Goal: Task Accomplishment & Management: Use online tool/utility

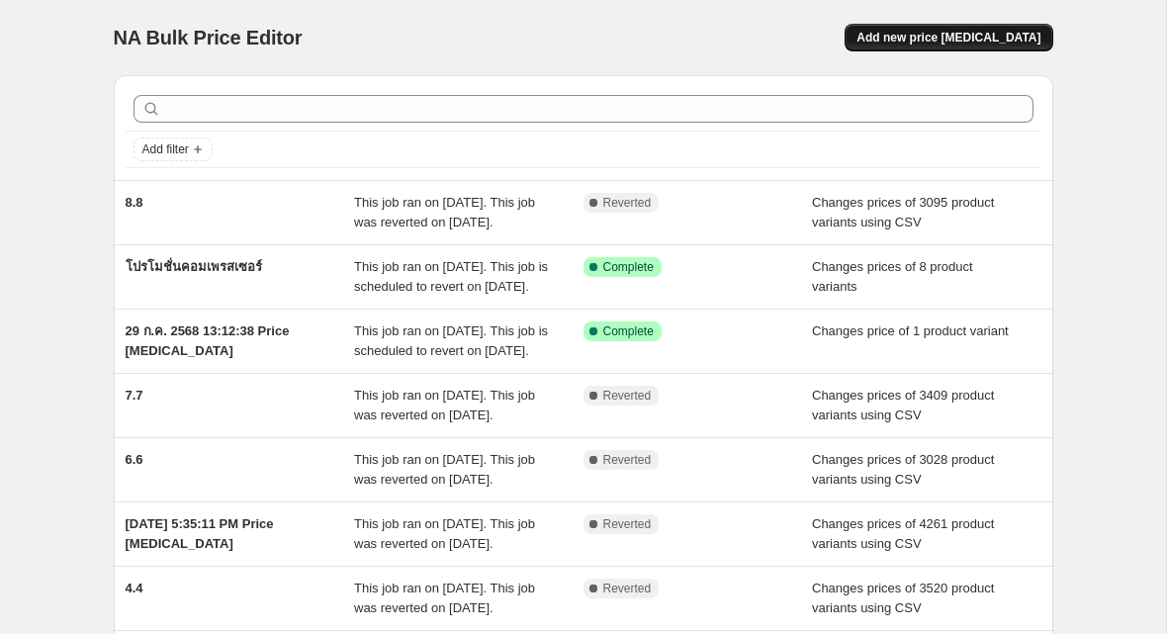
click at [917, 34] on span "Add new price [MEDICAL_DATA]" at bounding box center [948, 38] width 184 height 16
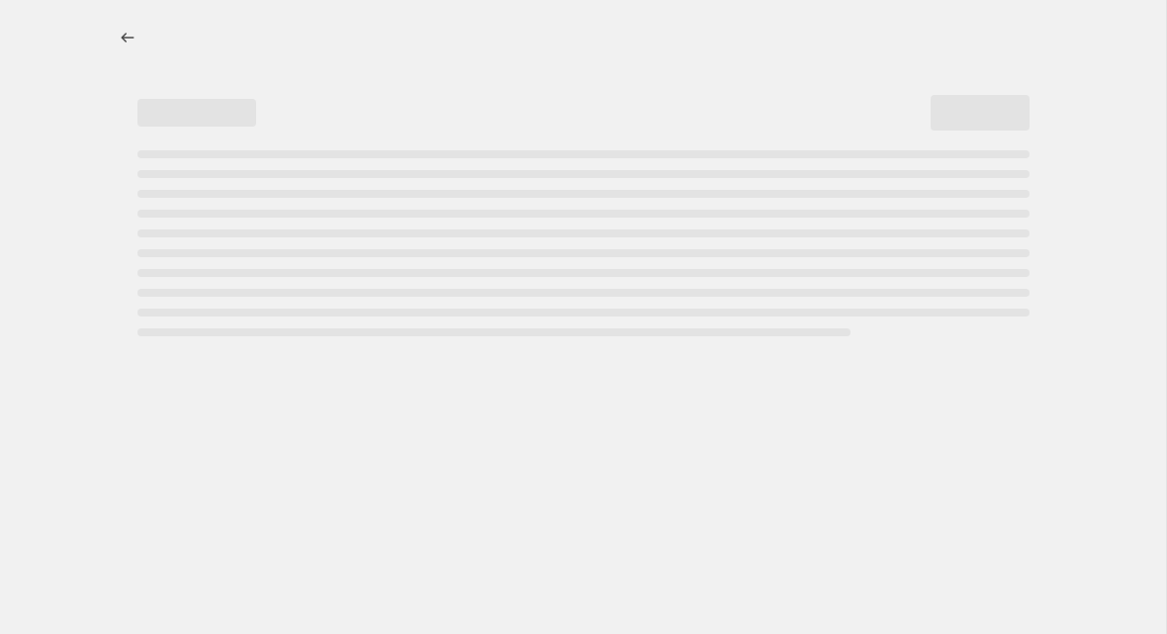
select select "percentage"
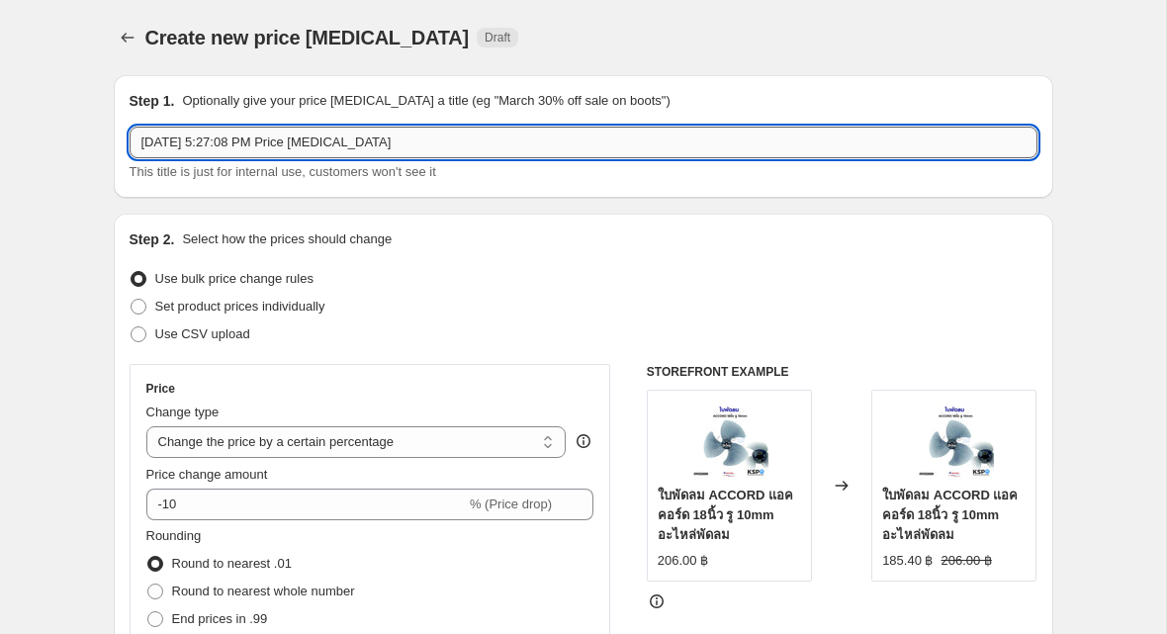
click at [473, 149] on input "[DATE] 5:27:08 PM Price [MEDICAL_DATA]" at bounding box center [584, 143] width 908 height 32
type input "9.9"
click at [220, 326] on span "Use CSV upload" at bounding box center [202, 333] width 95 height 15
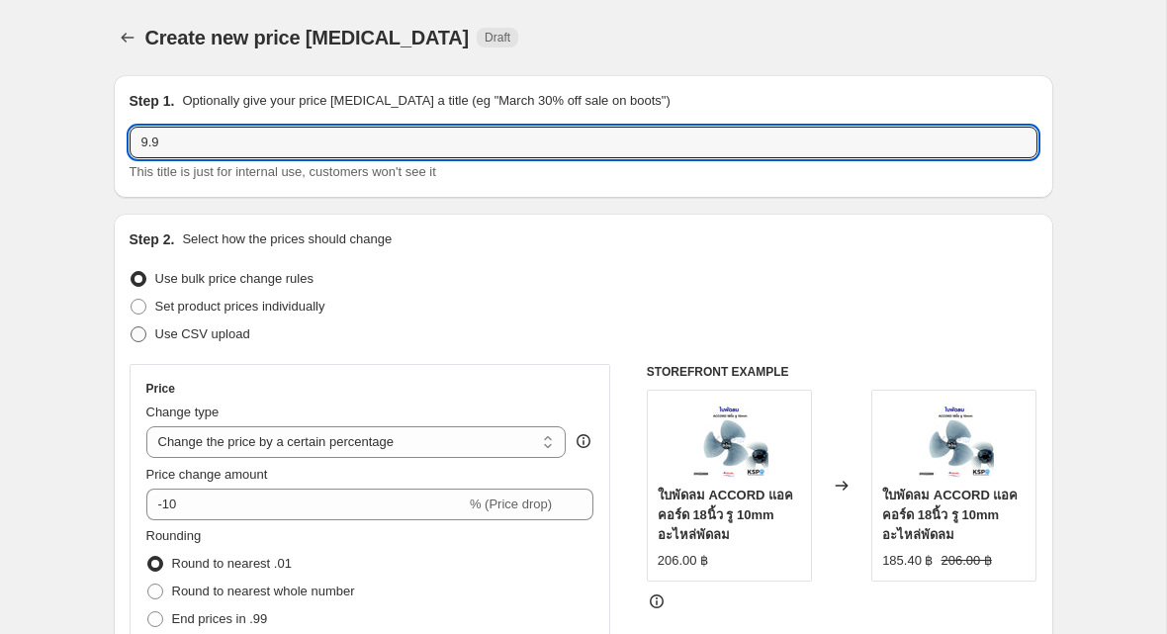
click at [132, 326] on input "Use CSV upload" at bounding box center [131, 326] width 1 height 1
radio input "true"
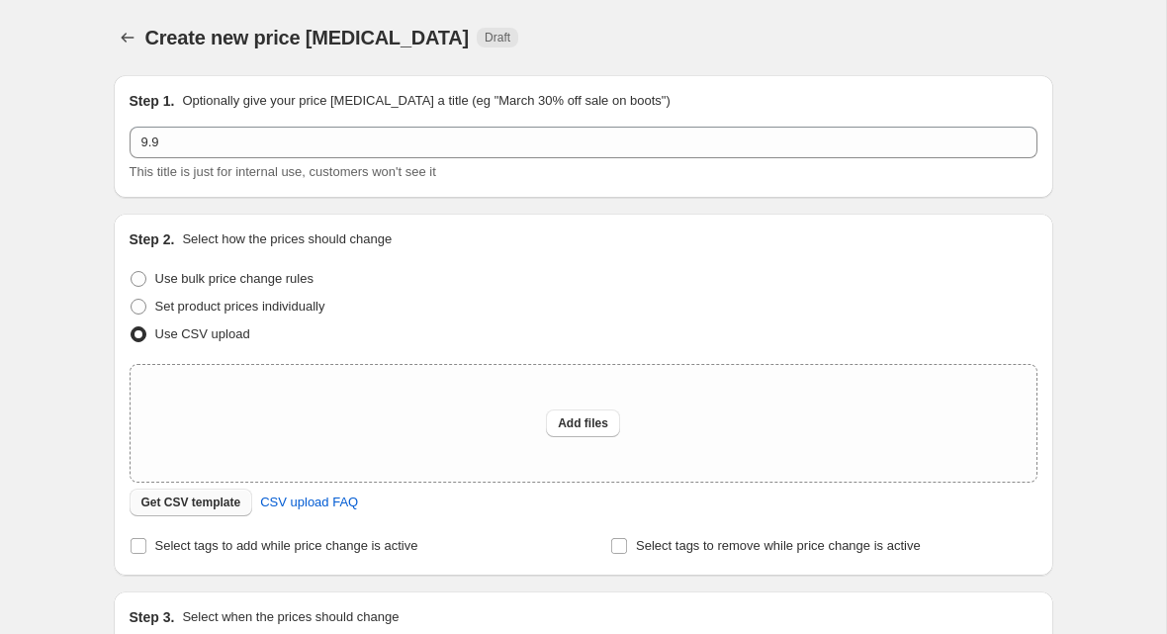
click at [201, 494] on button "Get CSV template" at bounding box center [192, 502] width 124 height 28
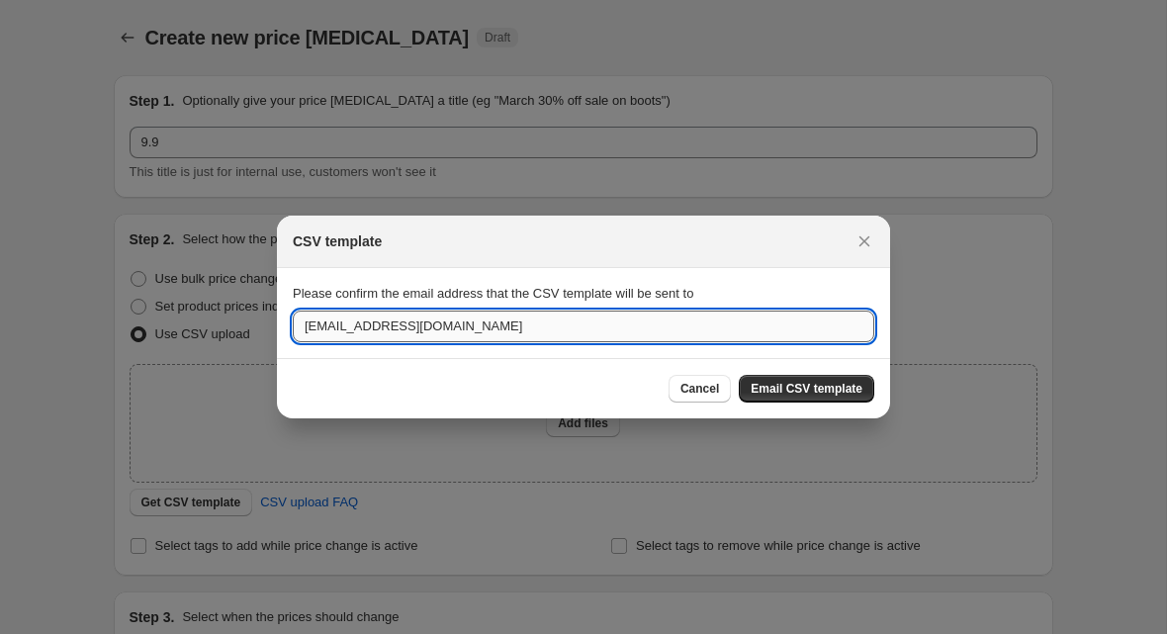
click at [636, 325] on input "[EMAIL_ADDRESS][DOMAIN_NAME]" at bounding box center [583, 326] width 581 height 32
type input "[EMAIL_ADDRESS][DOMAIN_NAME]"
click at [819, 389] on span "Email CSV template" at bounding box center [806, 389] width 112 height 16
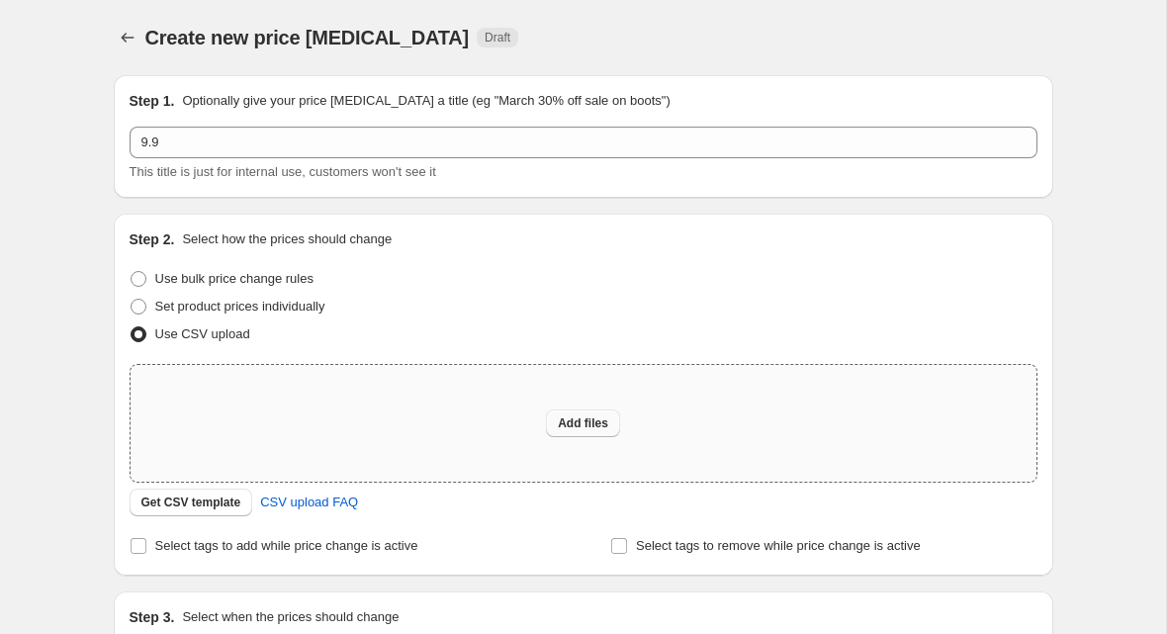
click at [560, 416] on span "Add files" at bounding box center [583, 423] width 50 height 16
type input "C:\fakepath\S.xlsx"
click at [596, 416] on span "Add files" at bounding box center [583, 423] width 50 height 16
type input "C:\fakepath\S - csv_template_user_46135 (1).csv"
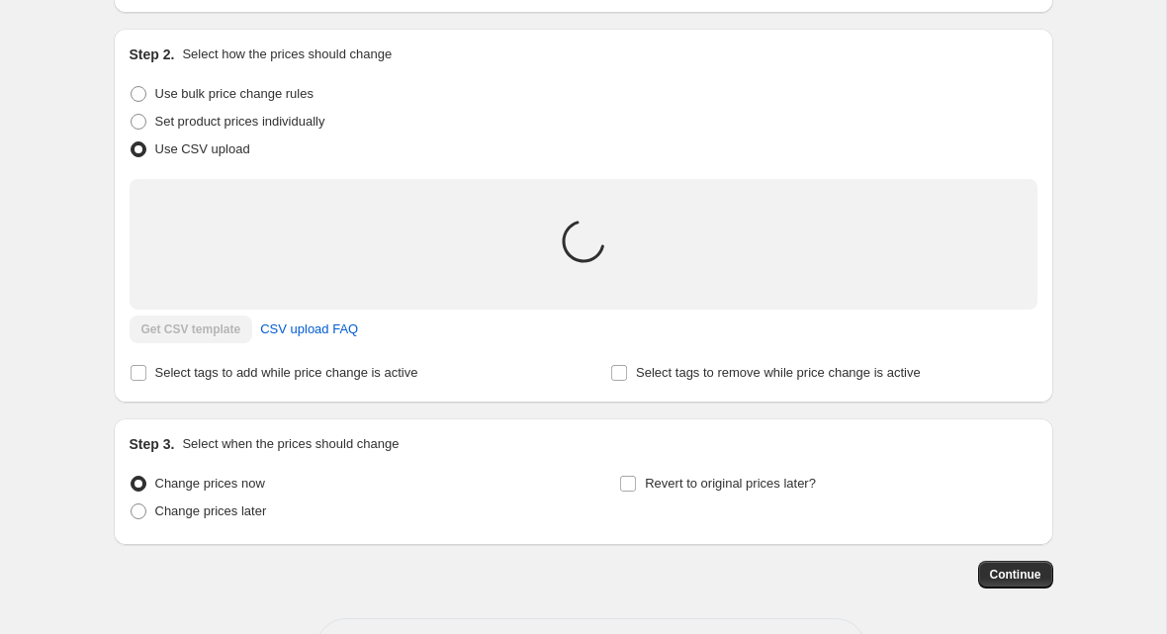
scroll to position [259, 0]
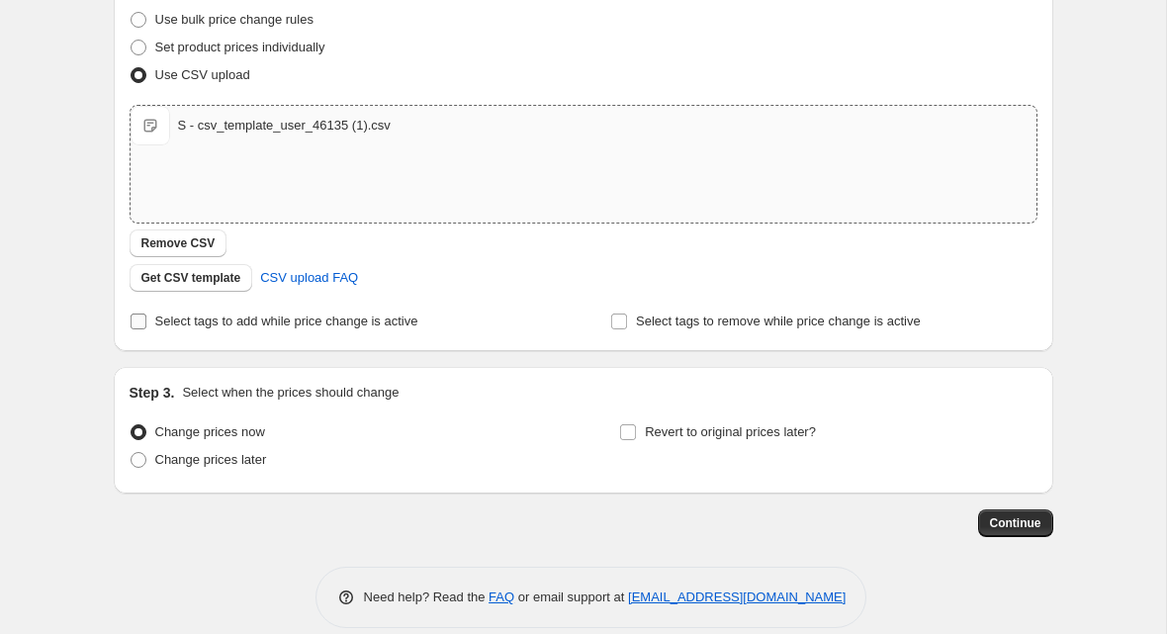
click at [366, 331] on label "Select tags to add while price change is active" at bounding box center [274, 322] width 289 height 28
click at [146, 329] on input "Select tags to add while price change is active" at bounding box center [139, 321] width 16 height 16
checkbox input "true"
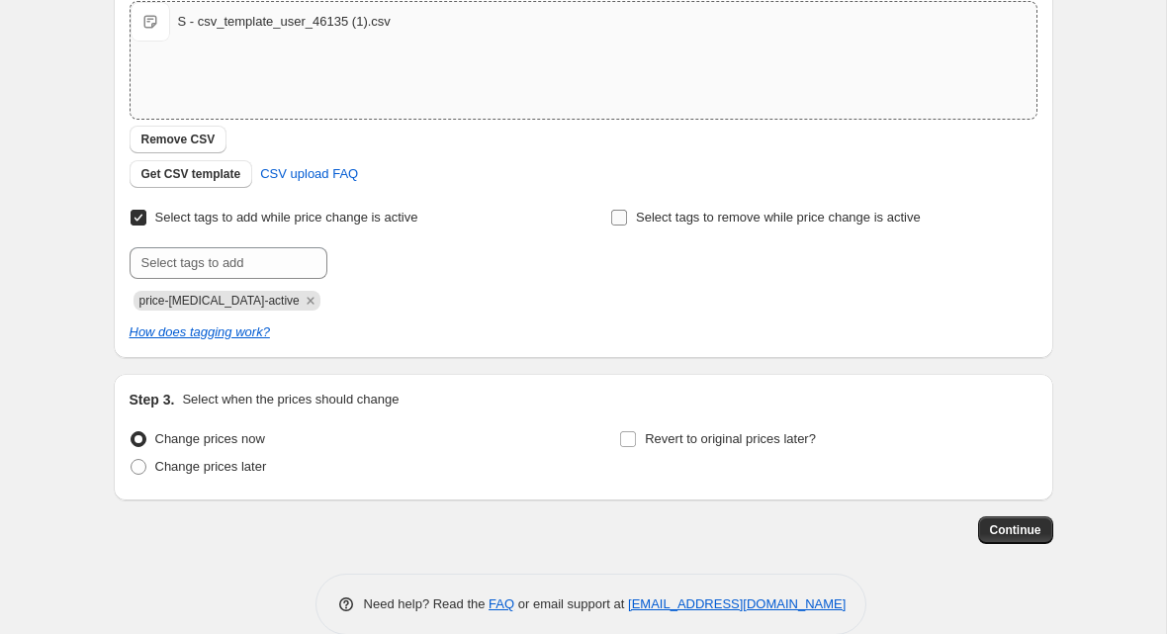
scroll to position [394, 0]
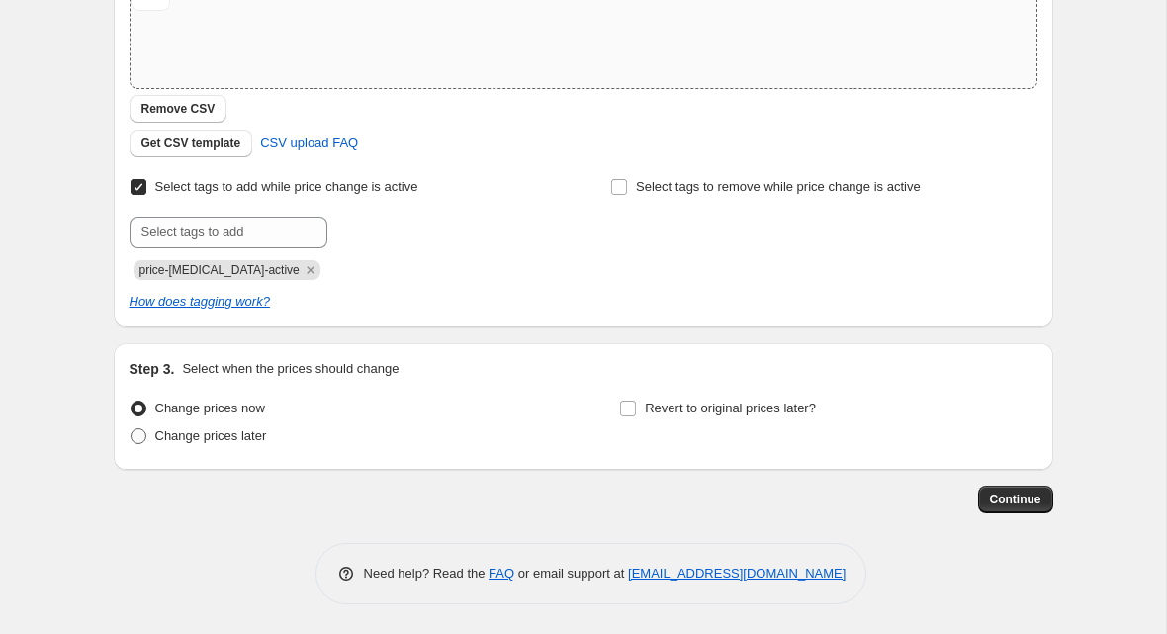
click at [247, 433] on span "Change prices later" at bounding box center [211, 435] width 112 height 15
click at [132, 429] on input "Change prices later" at bounding box center [131, 428] width 1 height 1
radio input "true"
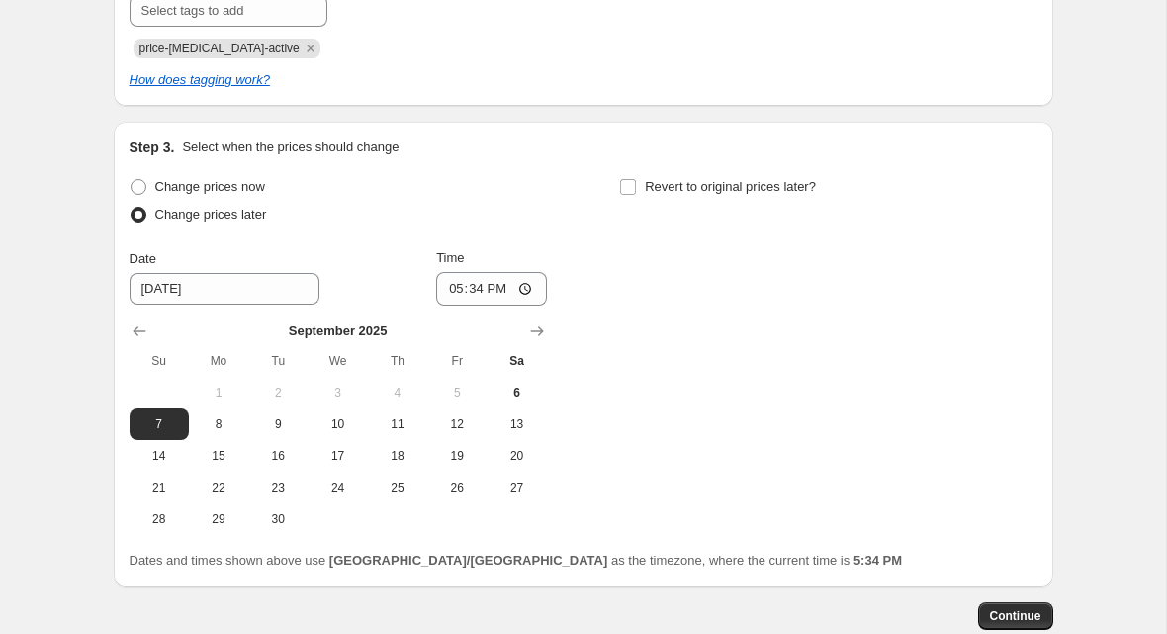
scroll to position [638, 0]
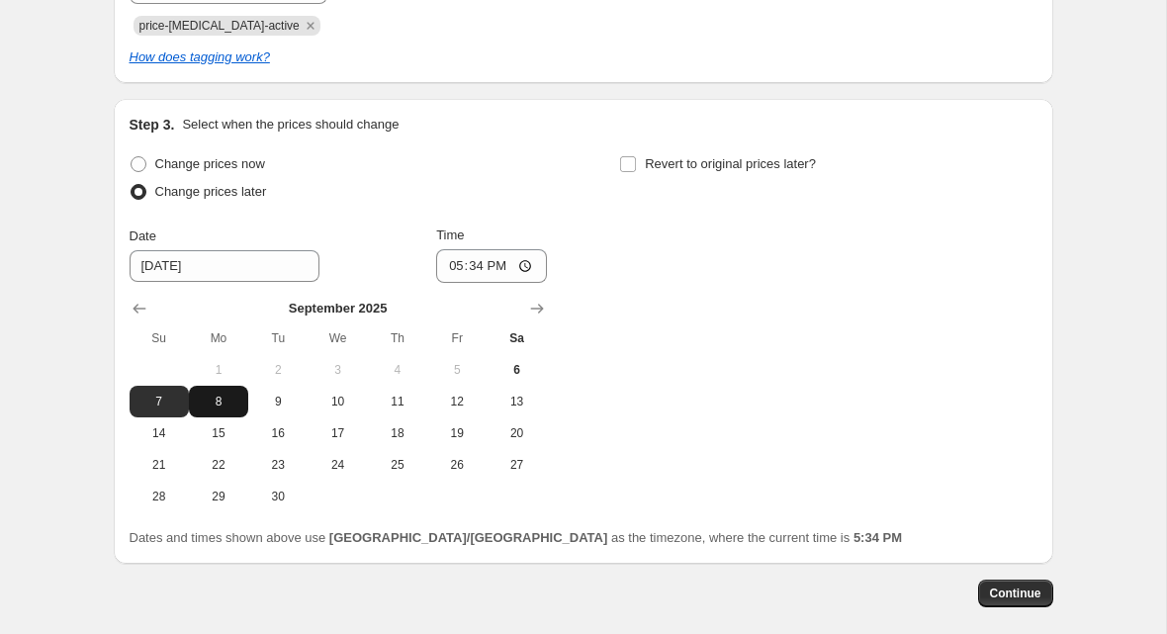
click at [212, 403] on span "8" at bounding box center [219, 402] width 44 height 16
type input "[DATE]"
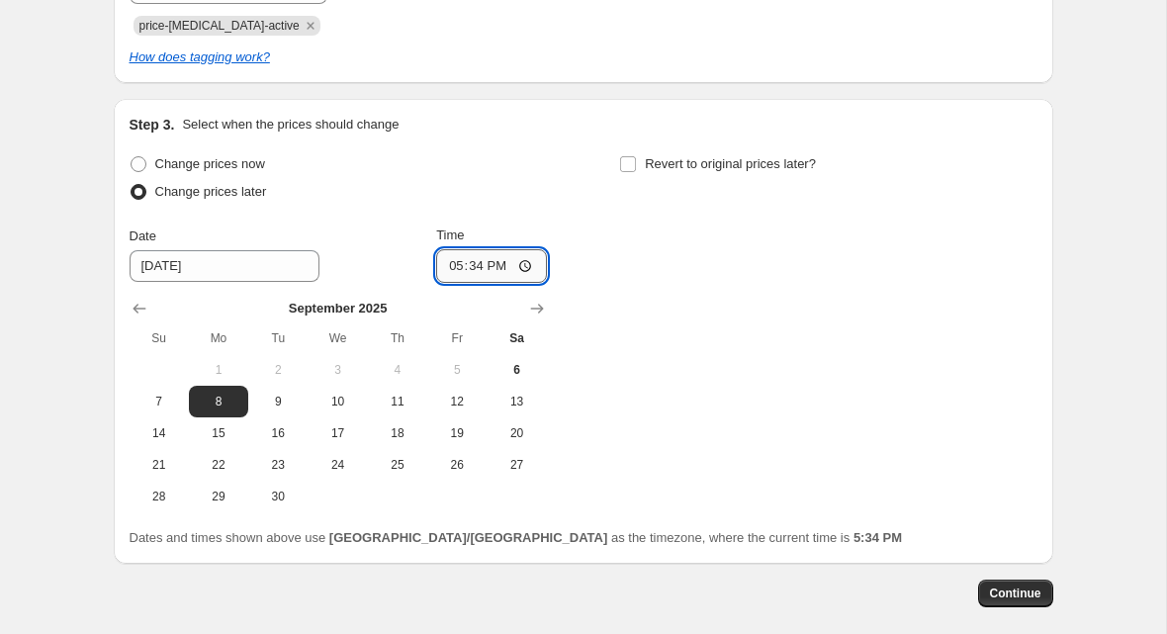
click at [455, 261] on input "17:34" at bounding box center [491, 266] width 111 height 34
click at [450, 269] on input "21:34" at bounding box center [491, 266] width 111 height 34
type input "20:00"
click at [624, 164] on input "Revert to original prices later?" at bounding box center [628, 164] width 16 height 16
checkbox input "true"
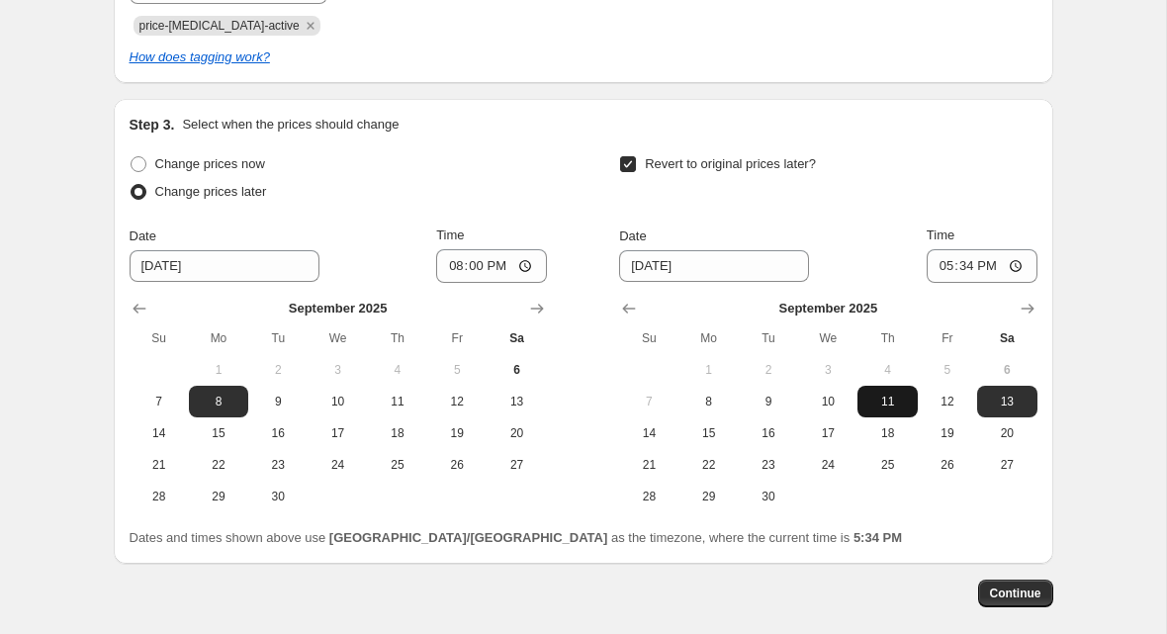
click at [872, 397] on span "11" at bounding box center [887, 402] width 44 height 16
type input "[DATE]"
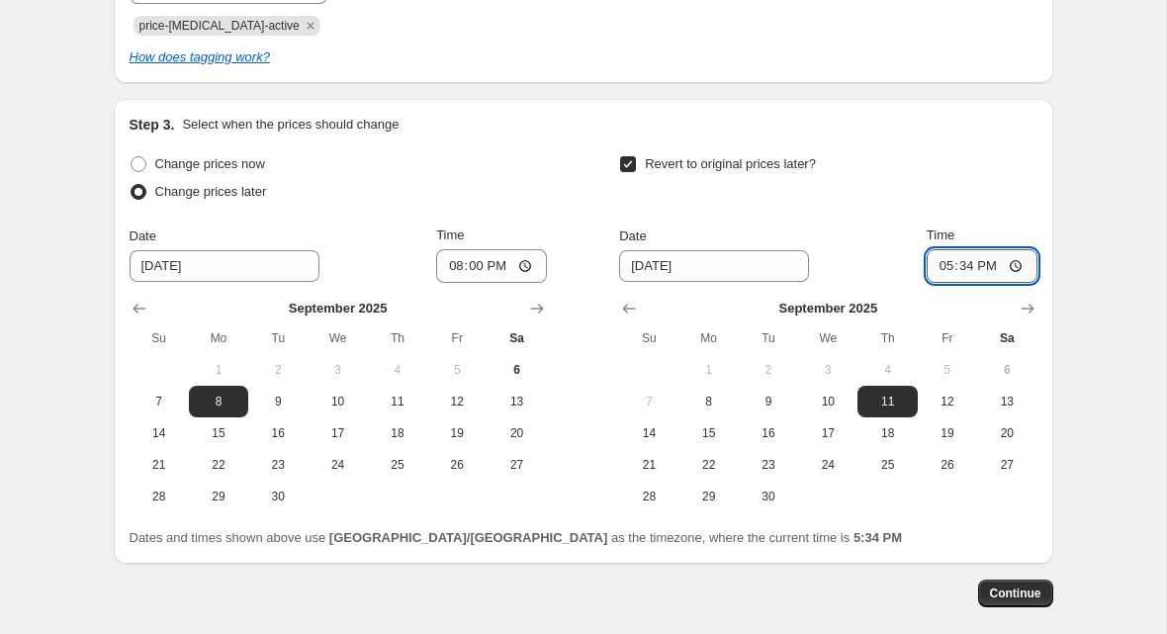
click at [941, 261] on input "17:34" at bounding box center [982, 266] width 111 height 34
click at [937, 260] on input "23:59" at bounding box center [982, 266] width 111 height 34
click at [950, 271] on input "23:59" at bounding box center [982, 266] width 111 height 34
click at [955, 261] on input "23:59" at bounding box center [982, 266] width 111 height 34
type input "23:03"
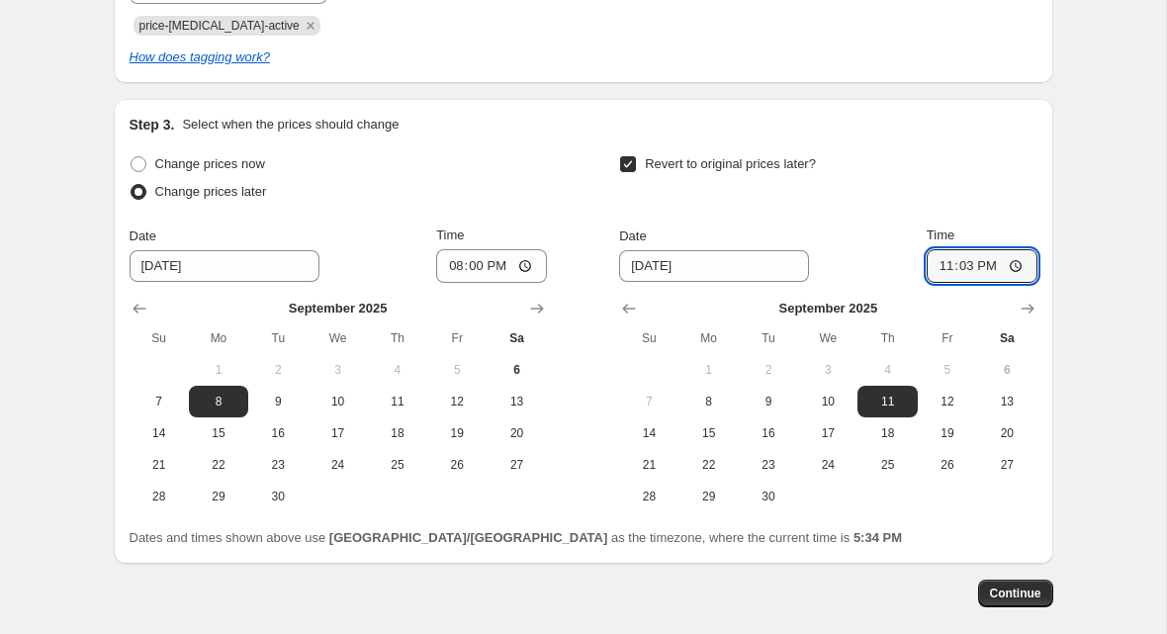
click at [1086, 317] on div "Create new price [MEDICAL_DATA]. This page is ready Create new price [MEDICAL_D…" at bounding box center [583, 45] width 1166 height 1366
click at [1027, 587] on span "Continue" at bounding box center [1015, 593] width 51 height 16
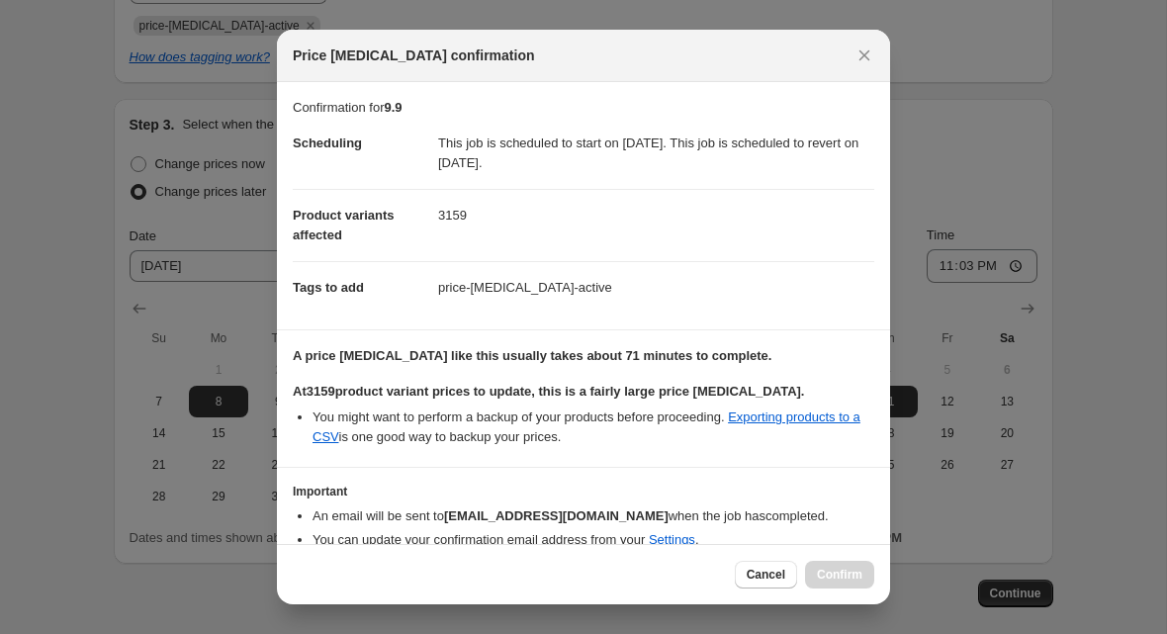
scroll to position [86, 0]
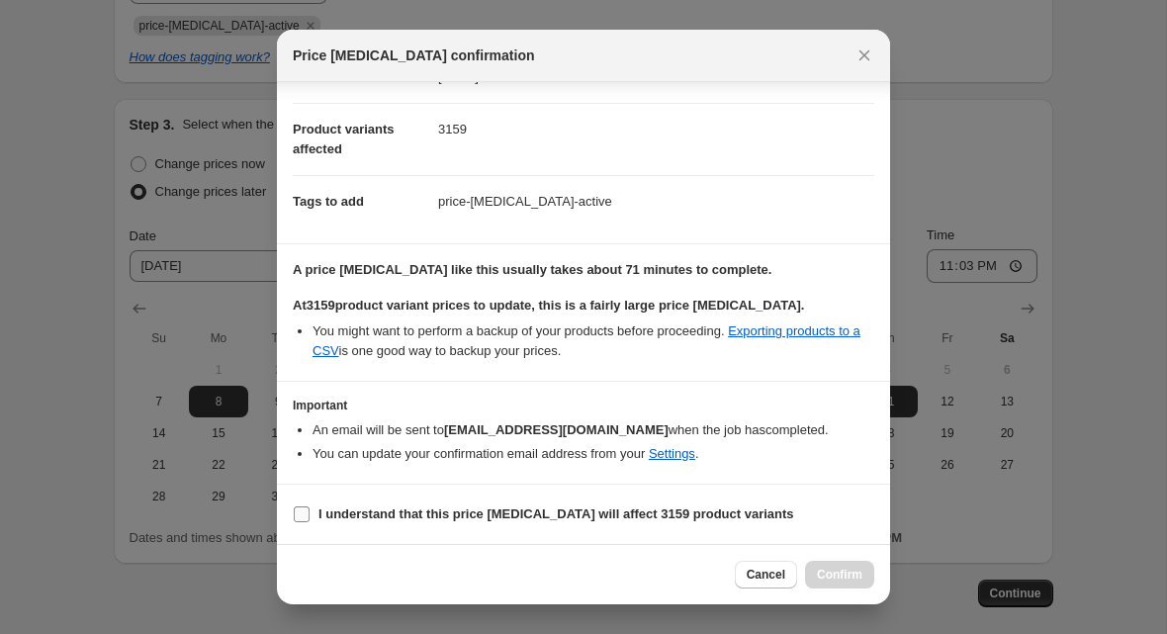
click at [724, 517] on b "I understand that this price [MEDICAL_DATA] will affect 3159 product variants" at bounding box center [556, 513] width 476 height 15
click at [309, 517] on input "I understand that this price [MEDICAL_DATA] will affect 3159 product variants" at bounding box center [302, 514] width 16 height 16
checkbox input "true"
click at [817, 567] on span "Confirm" at bounding box center [839, 575] width 45 height 16
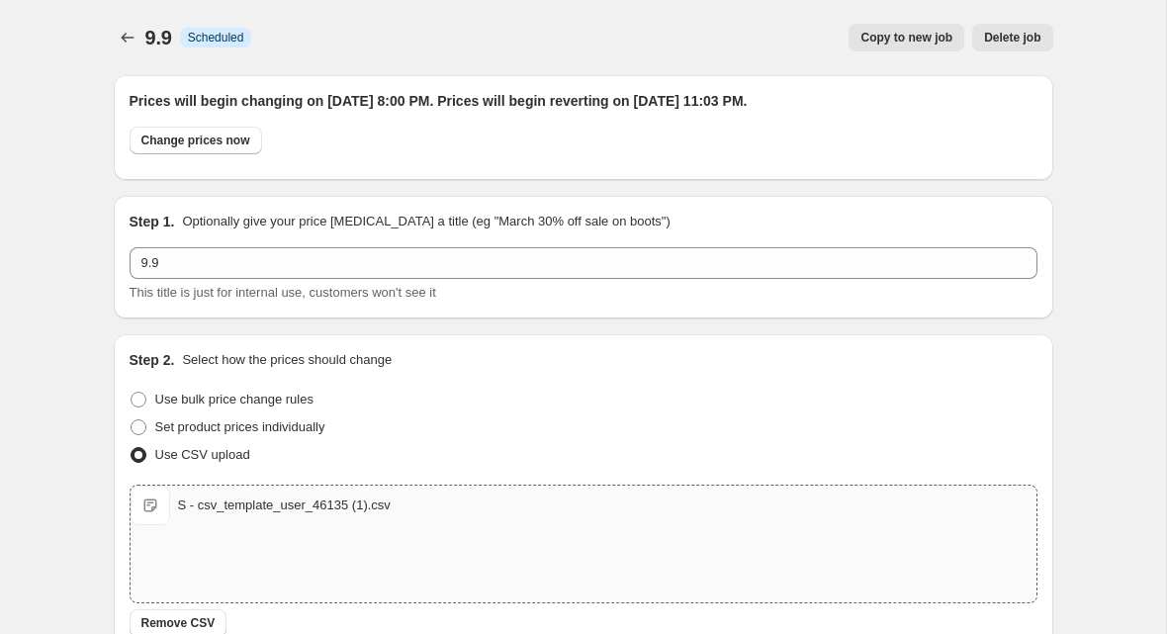
scroll to position [638, 0]
